Goal: Transaction & Acquisition: Download file/media

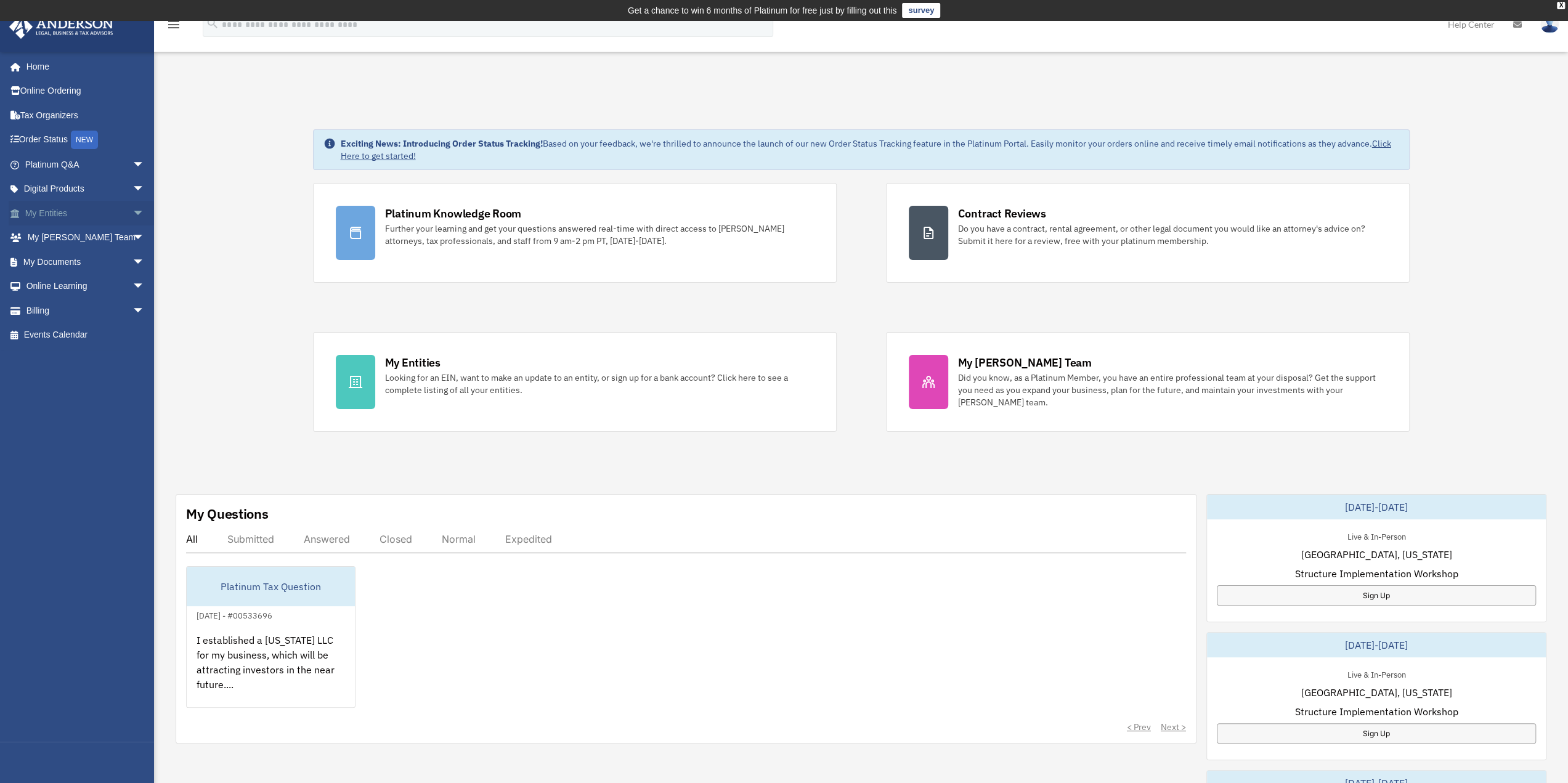
click at [54, 208] on link "My Entities arrow_drop_down" at bounding box center [85, 212] width 154 height 24
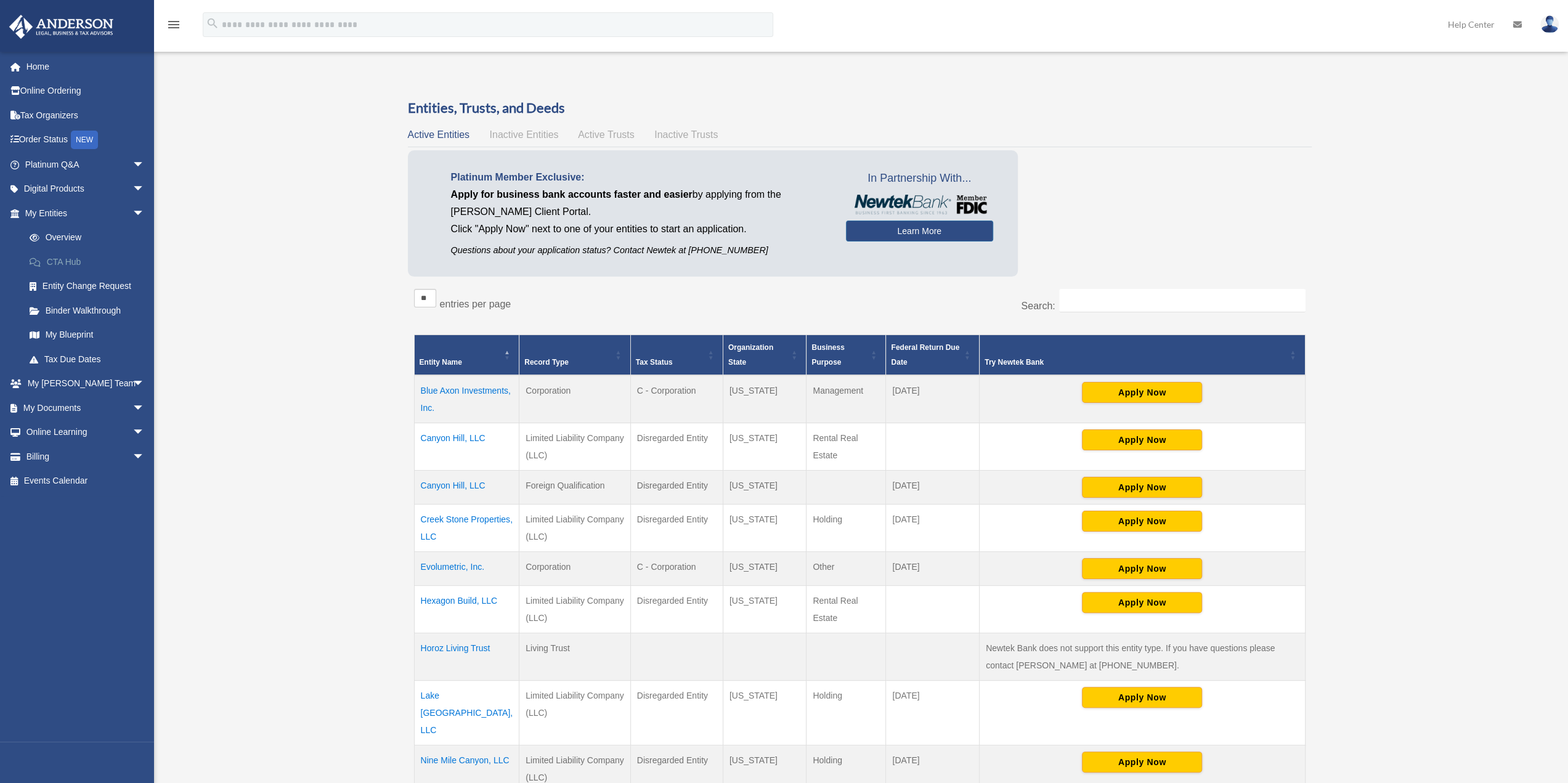
click at [62, 262] on link "CTA Hub" at bounding box center [90, 261] width 146 height 24
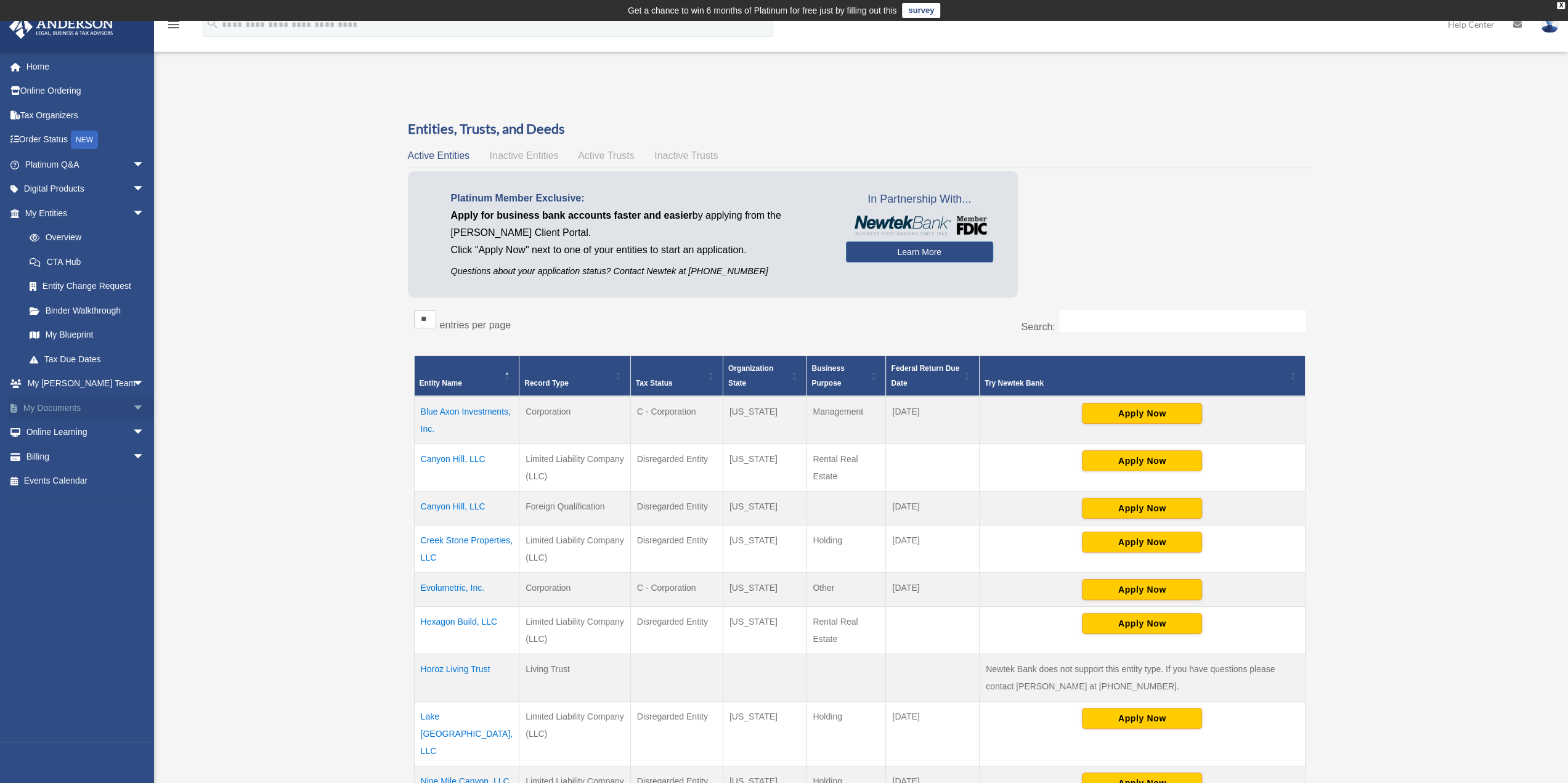
click at [76, 412] on link "My Documents arrow_drop_down" at bounding box center [85, 408] width 154 height 24
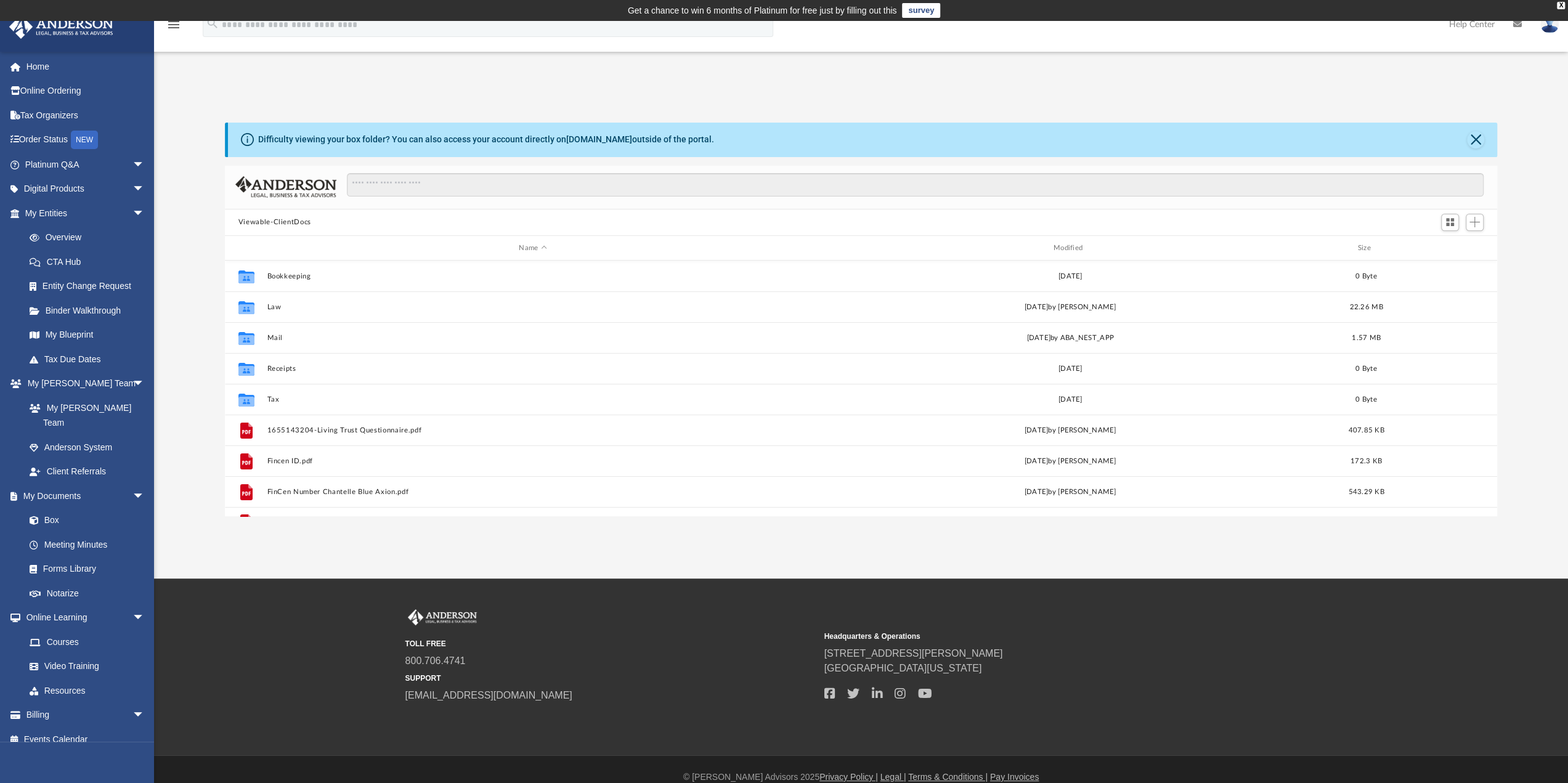
scroll to position [270, 1263]
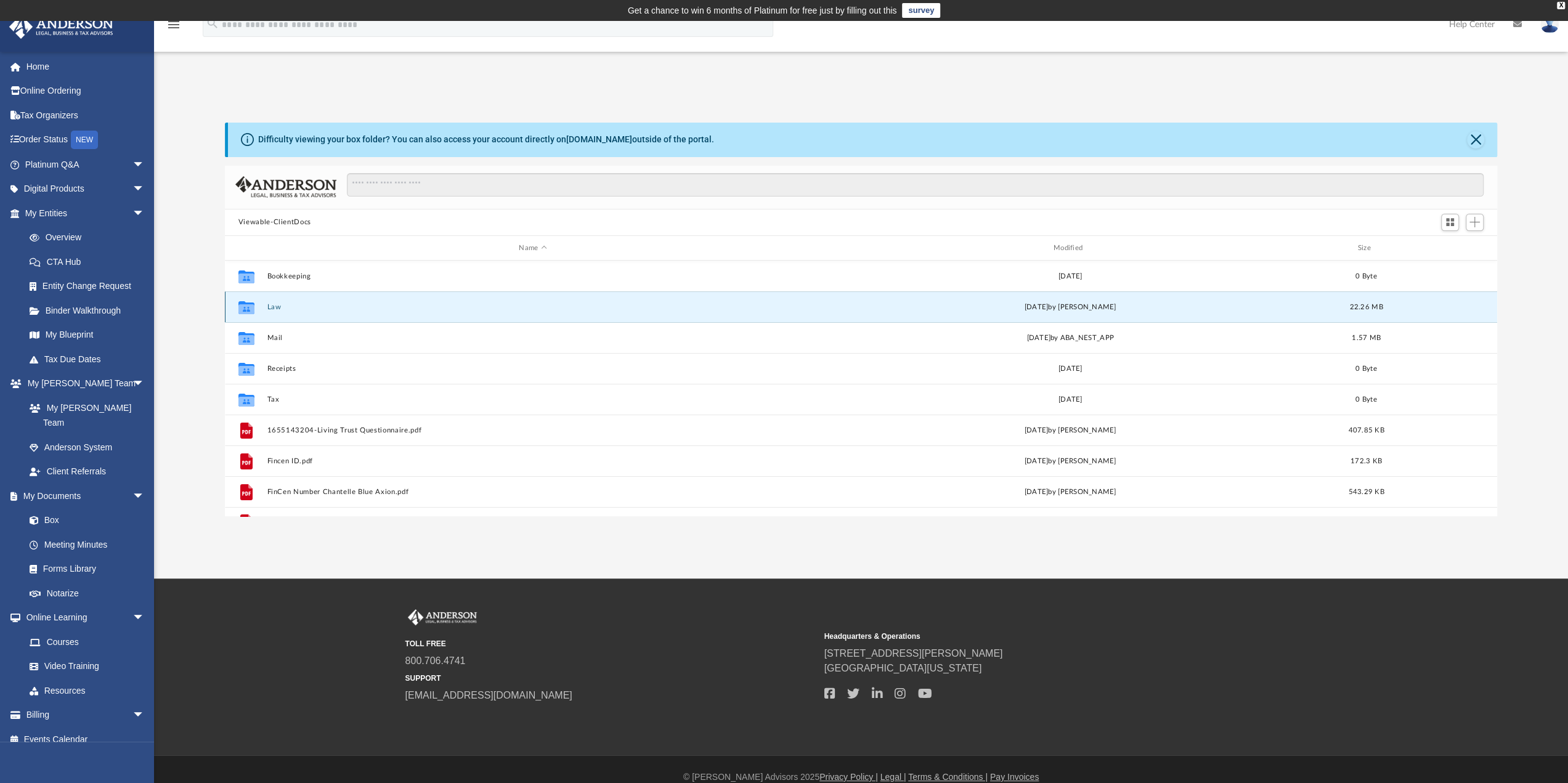
click at [274, 303] on button "Law" at bounding box center [532, 307] width 532 height 8
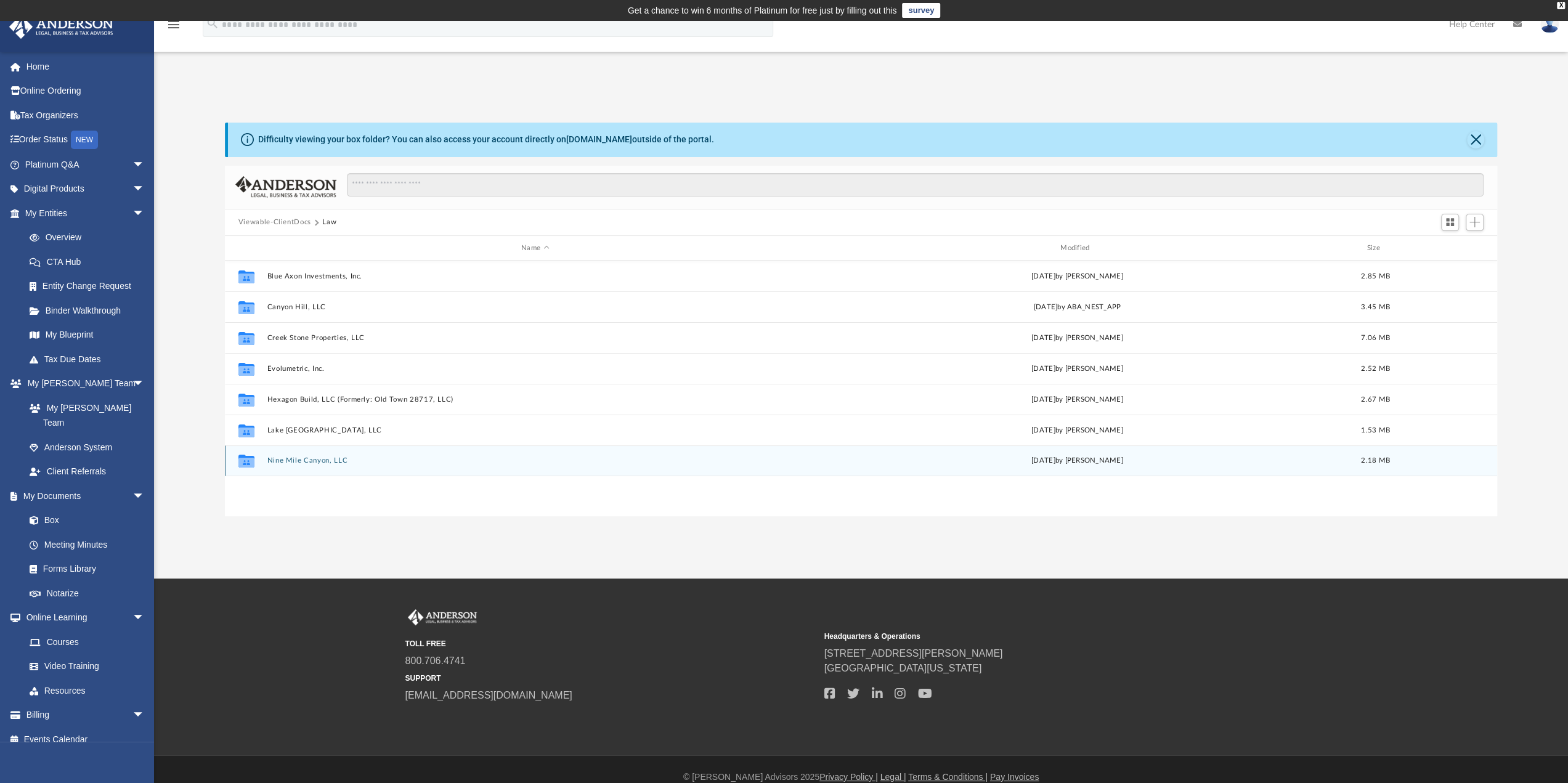
click at [312, 459] on button "Nine Mile Canyon, LLC" at bounding box center [535, 461] width 537 height 8
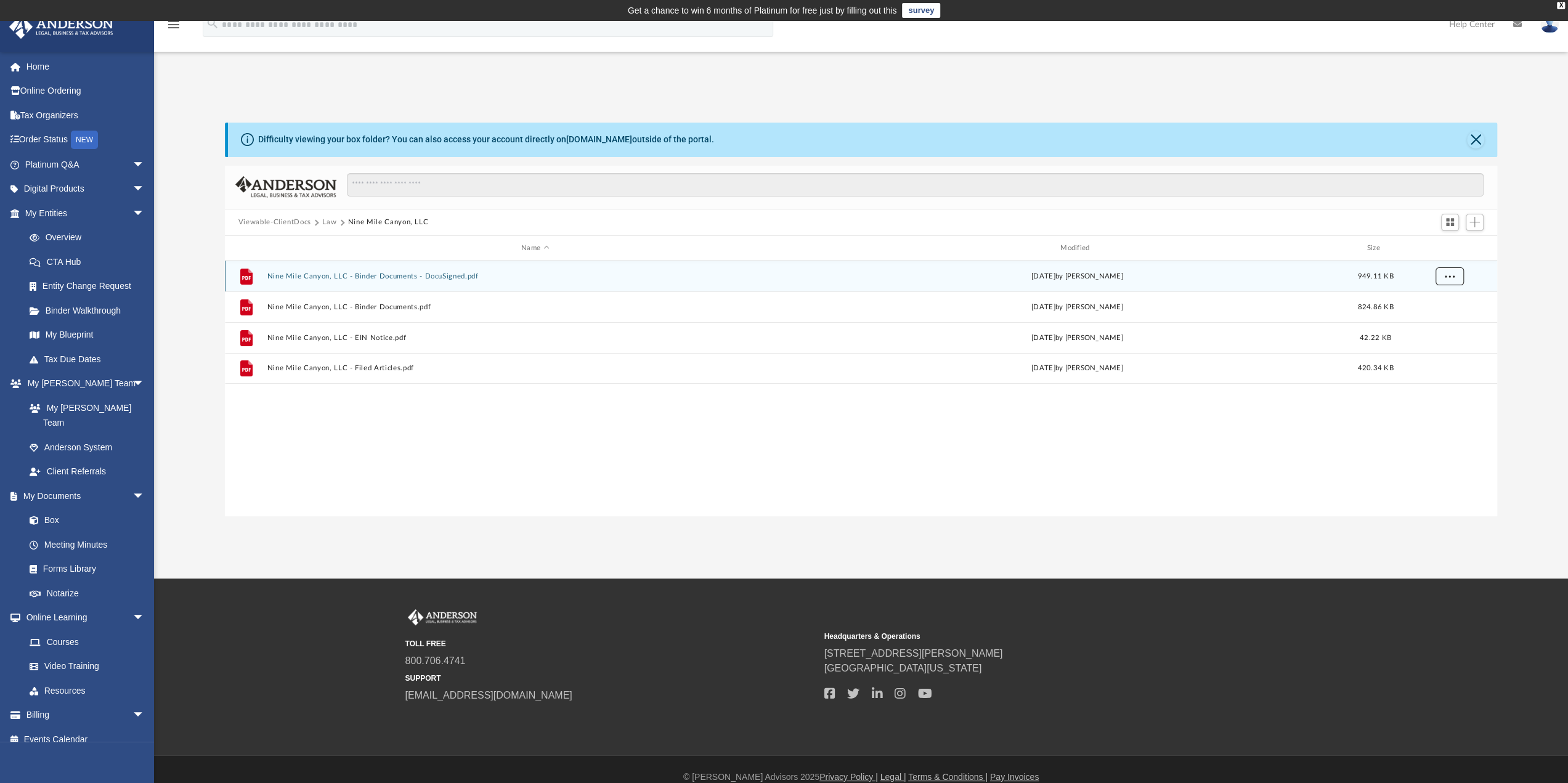
click at [1453, 273] on span "More options" at bounding box center [1449, 276] width 10 height 7
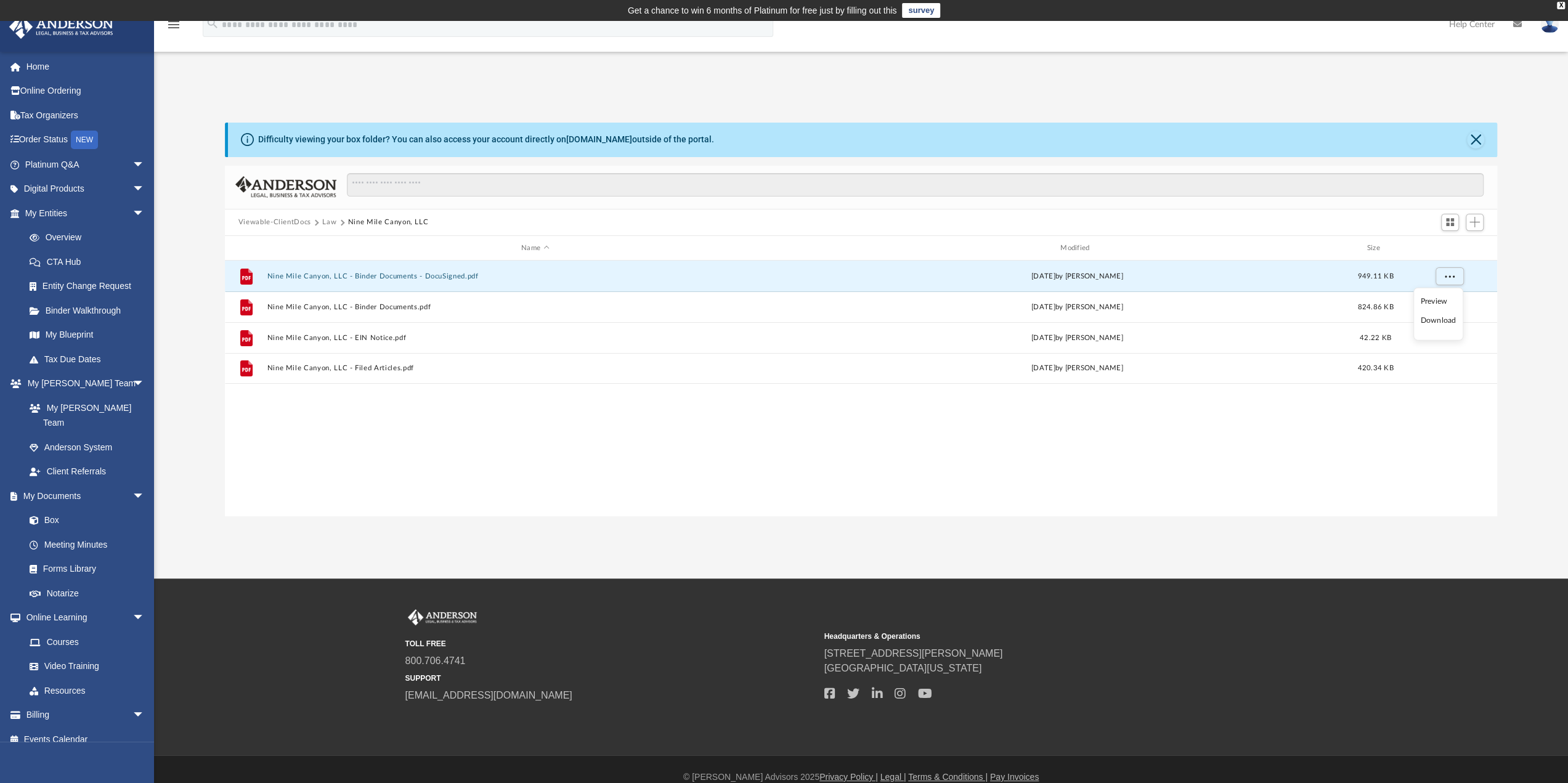
click at [1439, 315] on li "Download" at bounding box center [1439, 321] width 36 height 13
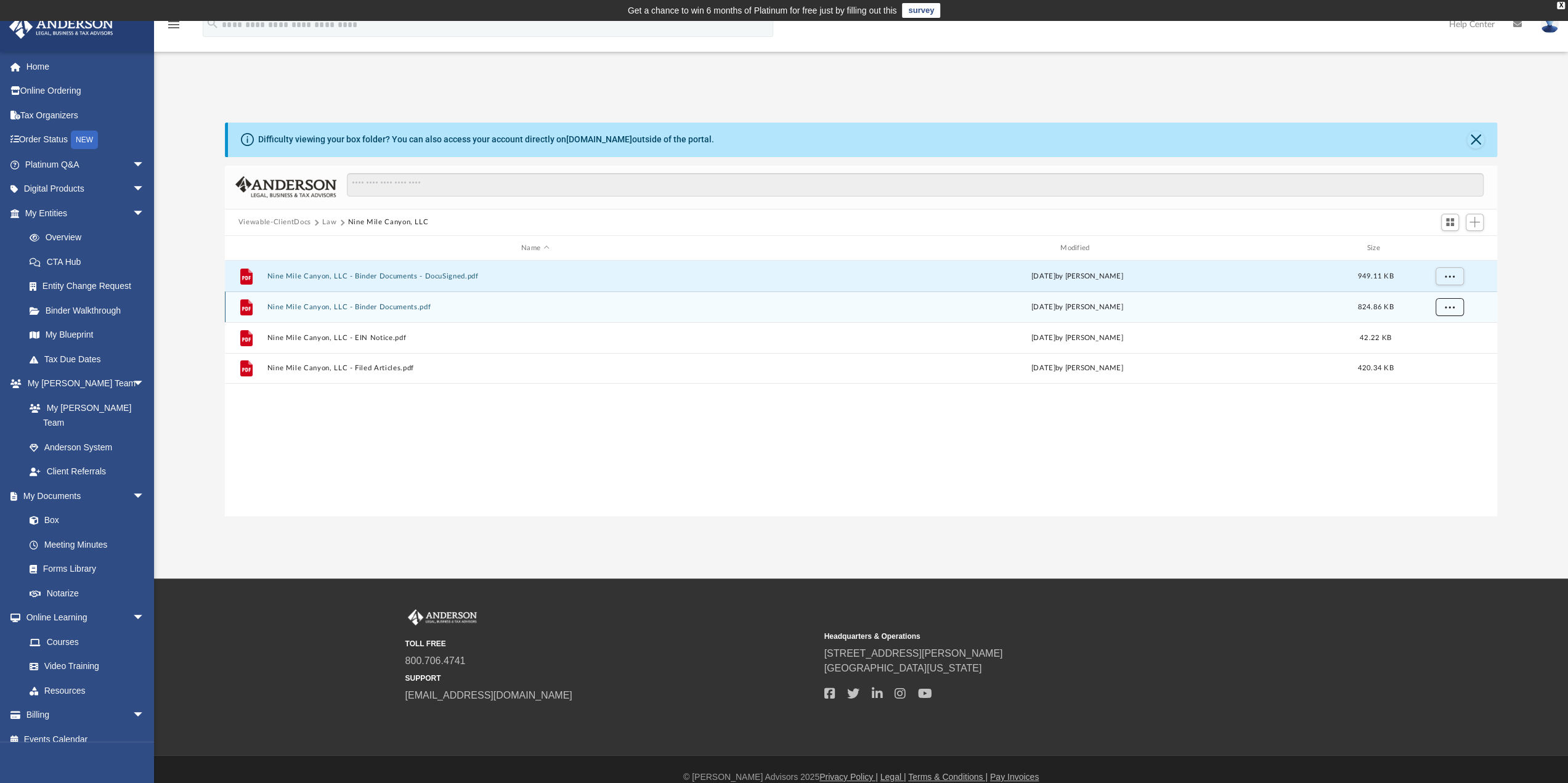
click at [1450, 306] on span "More options" at bounding box center [1449, 307] width 10 height 7
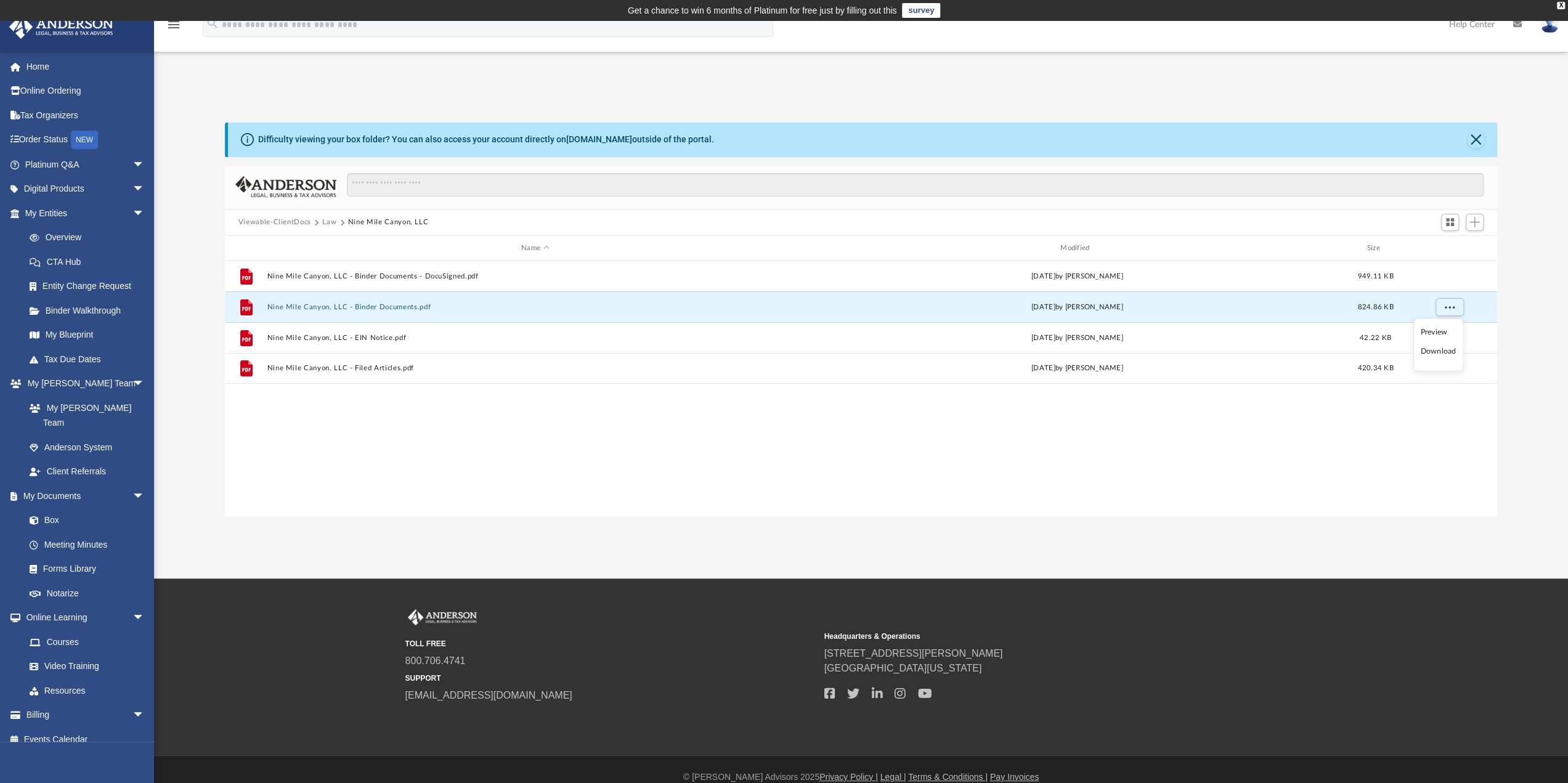
click at [1439, 348] on li "Download" at bounding box center [1439, 351] width 36 height 13
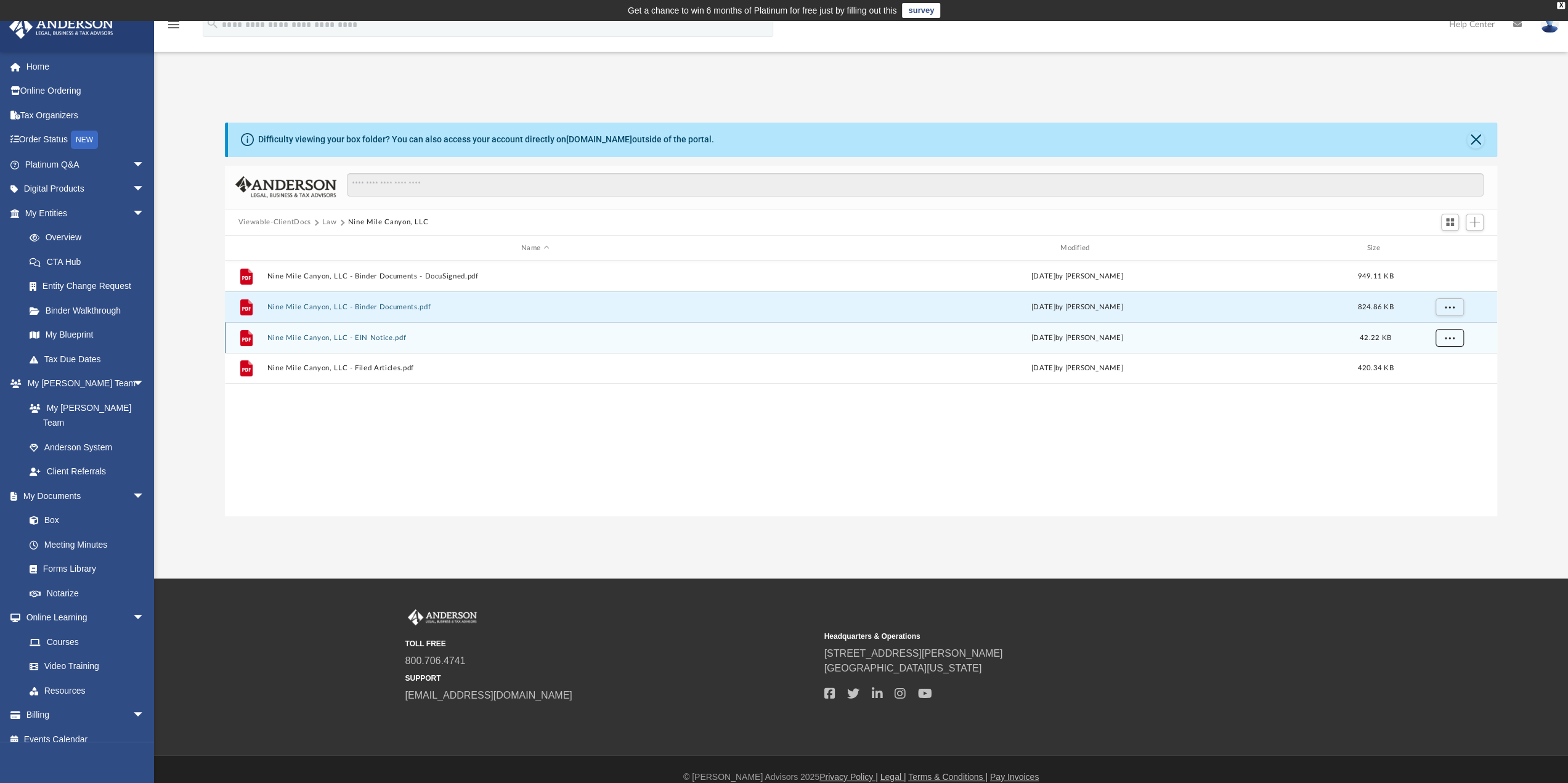
click at [1450, 335] on span "More options" at bounding box center [1449, 338] width 10 height 7
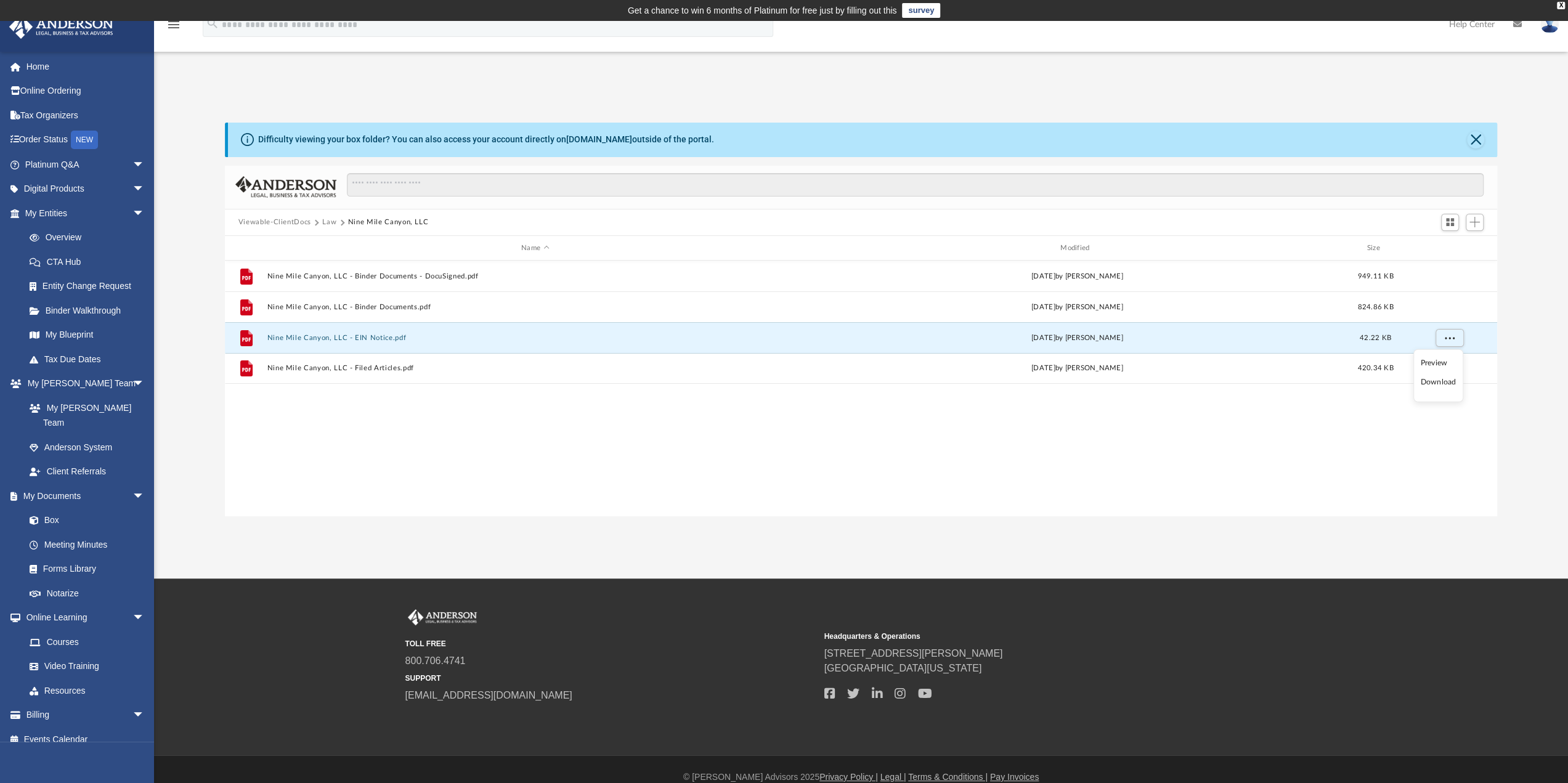
click at [1443, 378] on li "Download" at bounding box center [1439, 382] width 36 height 13
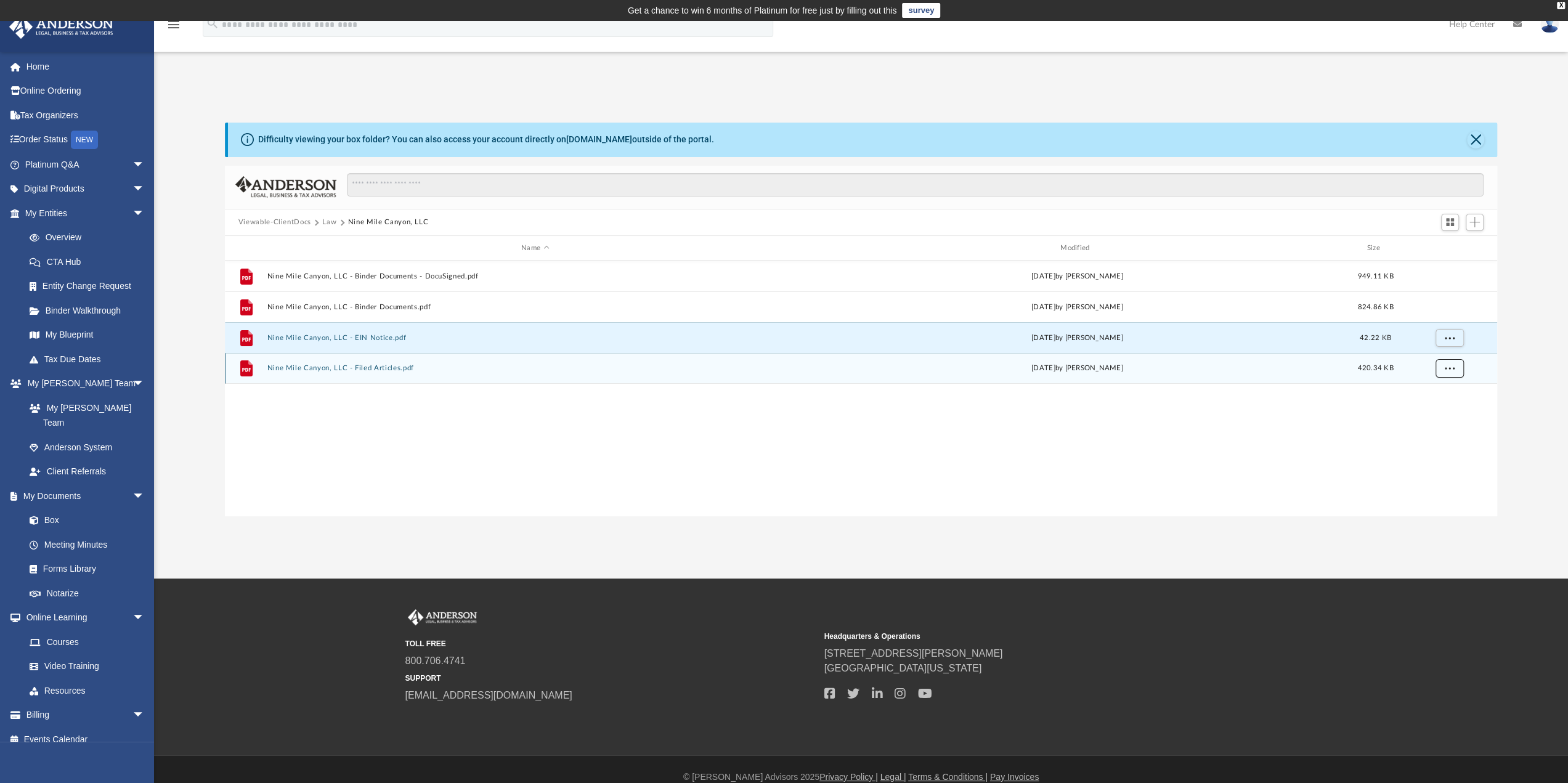
click at [1441, 364] on button "More options" at bounding box center [1450, 369] width 28 height 19
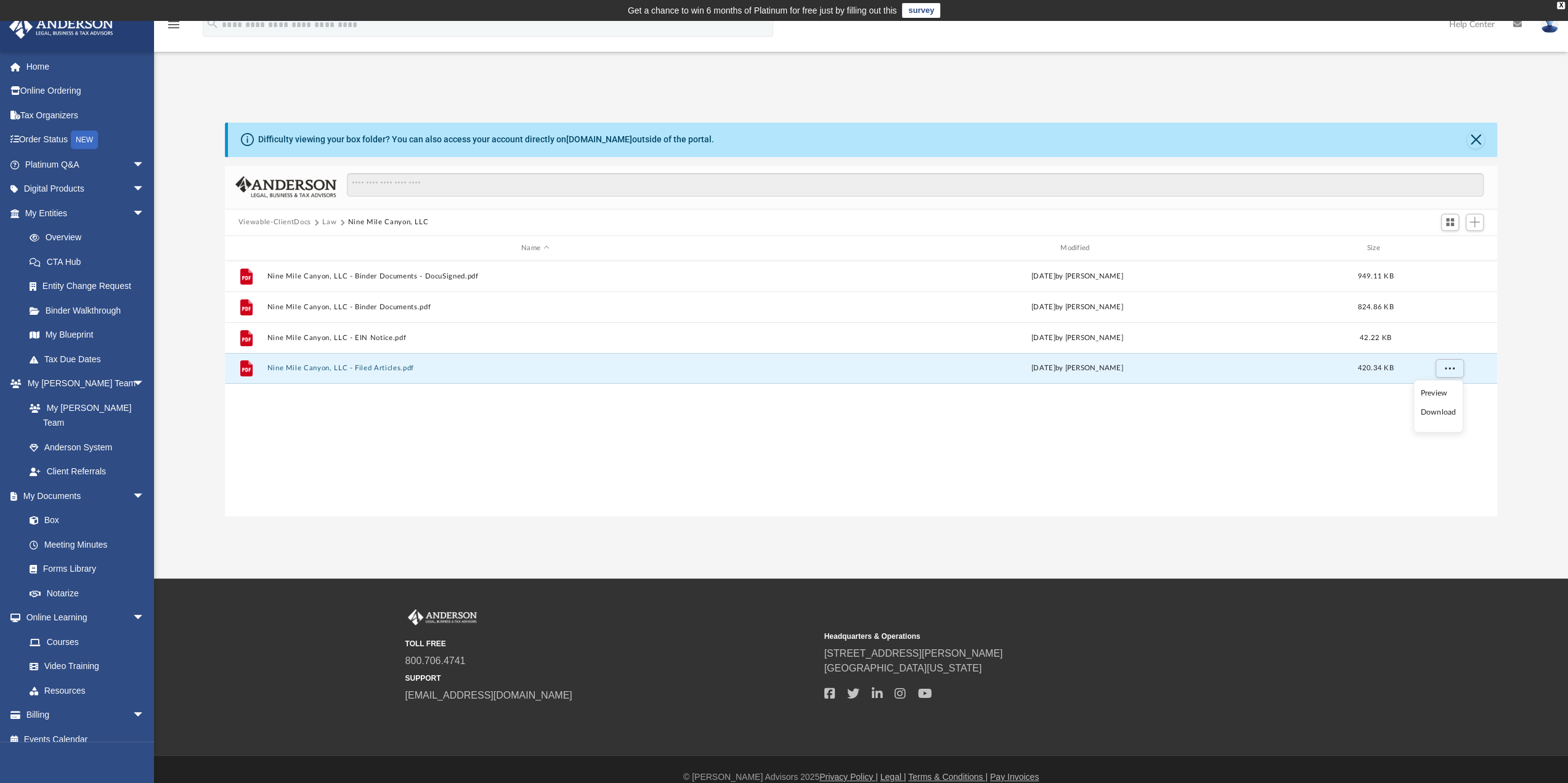
click at [1436, 410] on li "Download" at bounding box center [1439, 413] width 36 height 13
click at [1551, 31] on img at bounding box center [1550, 24] width 19 height 18
click at [1338, 102] on link "Logout" at bounding box center [1364, 107] width 123 height 25
